Goal: Task Accomplishment & Management: Manage account settings

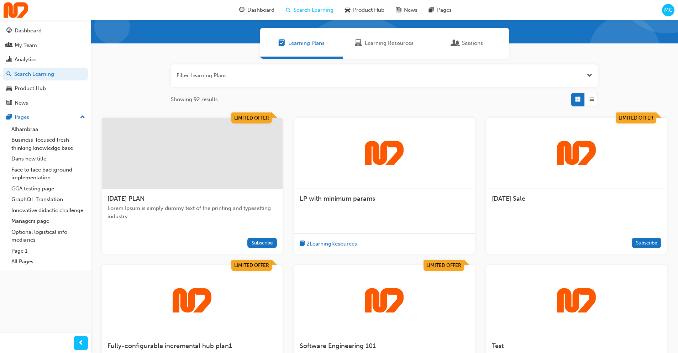
scroll to position [56, 0]
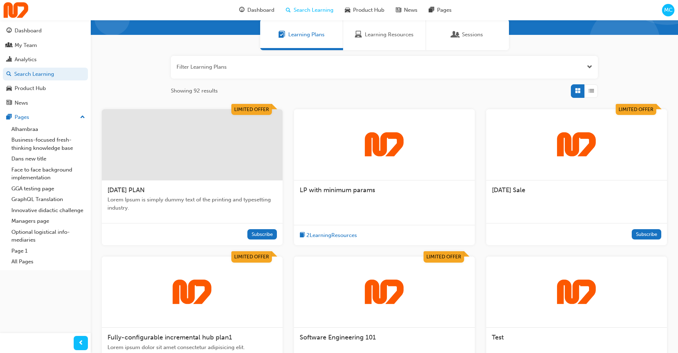
click at [252, 158] on div at bounding box center [192, 144] width 181 height 71
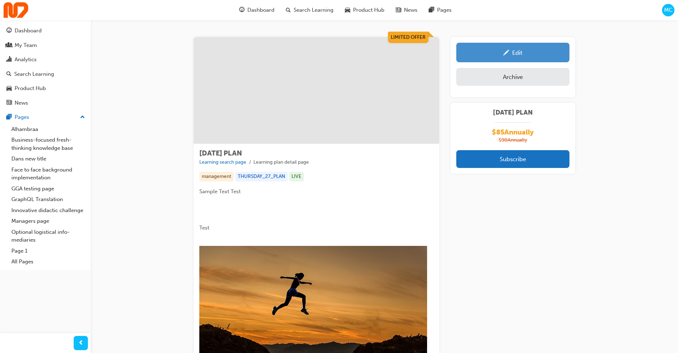
click at [513, 57] on link "Edit" at bounding box center [513, 53] width 113 height 20
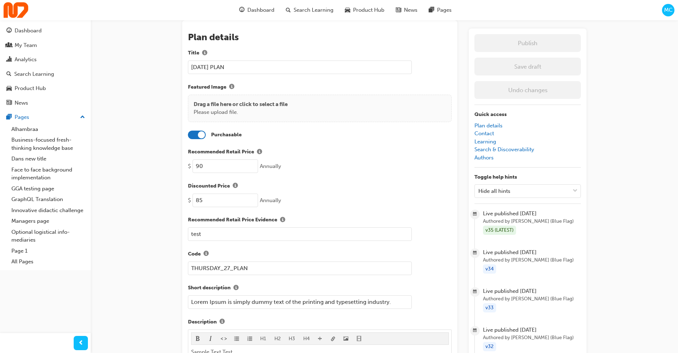
scroll to position [47, 0]
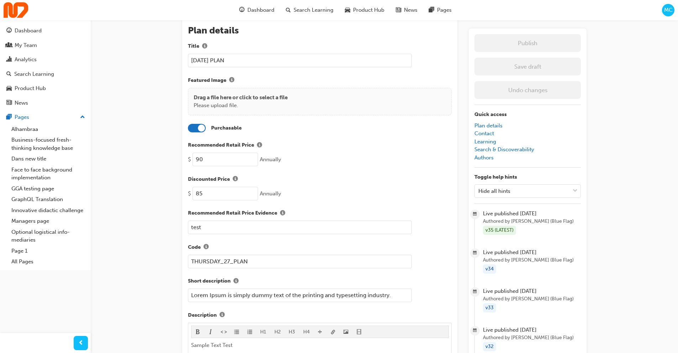
click at [504, 231] on div "v35 (LATEST)" at bounding box center [499, 231] width 33 height 10
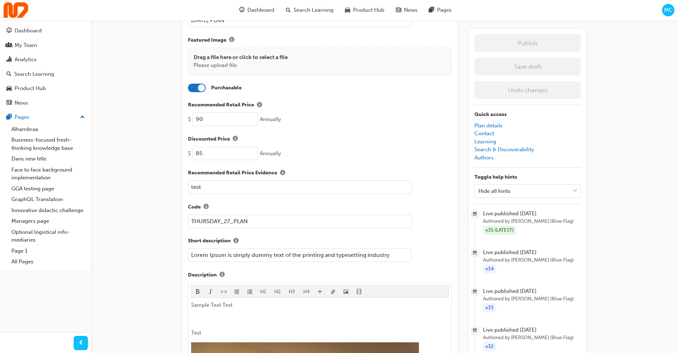
scroll to position [89, 0]
click at [496, 267] on li "Live published [DATE] Authored by [PERSON_NAME] (Blue Flag) v34" at bounding box center [532, 262] width 98 height 26
click at [501, 255] on span "Live published [DATE]" at bounding box center [532, 253] width 98 height 8
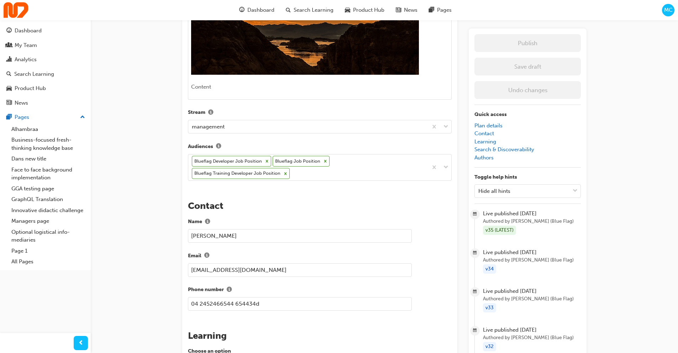
scroll to position [521, 0]
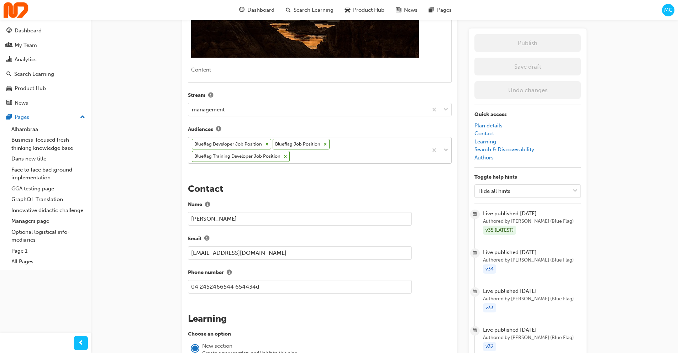
click at [355, 137] on div "Blueflag Developer Job Position Blueflag Job Position Blueflag Training Develop…" at bounding box center [308, 150] width 240 height 26
click at [161, 93] on div "[DATE] PLAN Learning plan detail page Learning plan edit page The recent update…" at bounding box center [339, 227] width 678 height 1496
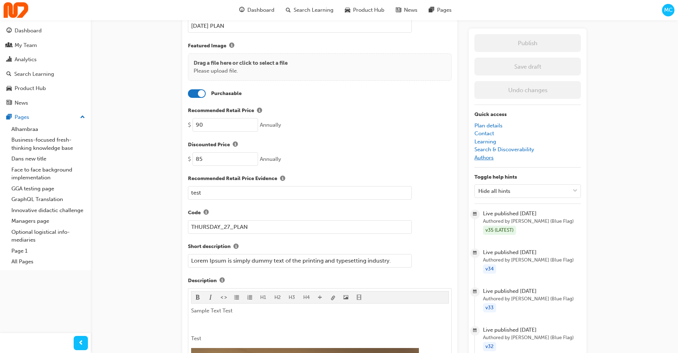
scroll to position [0, 0]
